Goal: Find specific page/section

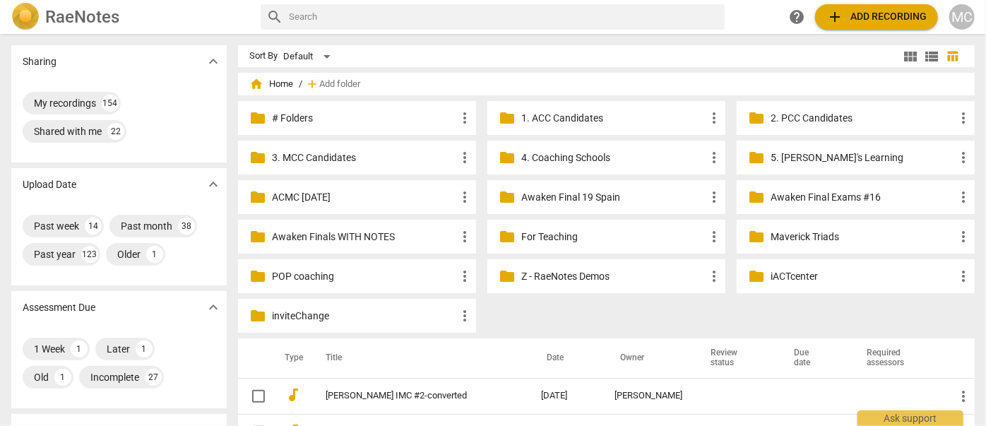
click at [98, 26] on h2 "RaeNotes" at bounding box center [82, 17] width 74 height 20
click at [341, 11] on input "text" at bounding box center [504, 17] width 430 height 23
type input "[PERSON_NAME]"
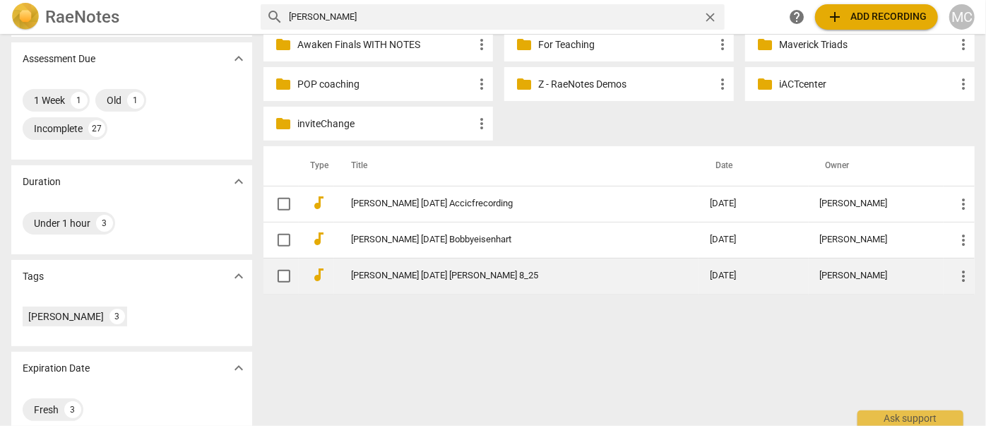
scroll to position [192, 0]
click at [437, 287] on td "[PERSON_NAME] [DATE] [PERSON_NAME] 8_25" at bounding box center [516, 276] width 365 height 36
